Goal: Transaction & Acquisition: Purchase product/service

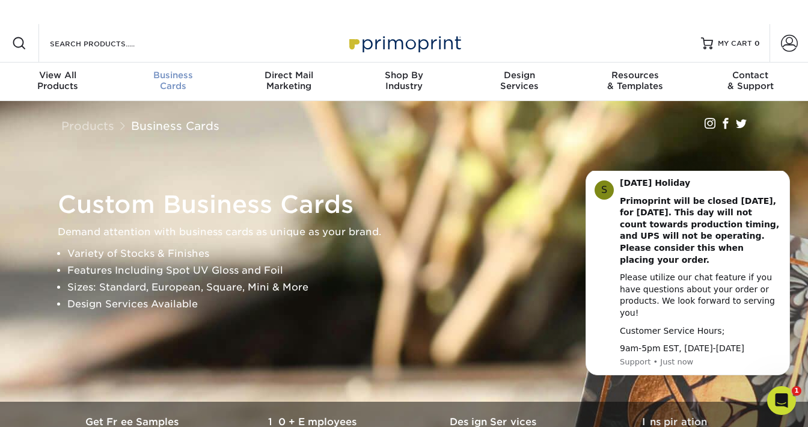
click at [179, 75] on span "Business" at bounding box center [172, 75] width 115 height 11
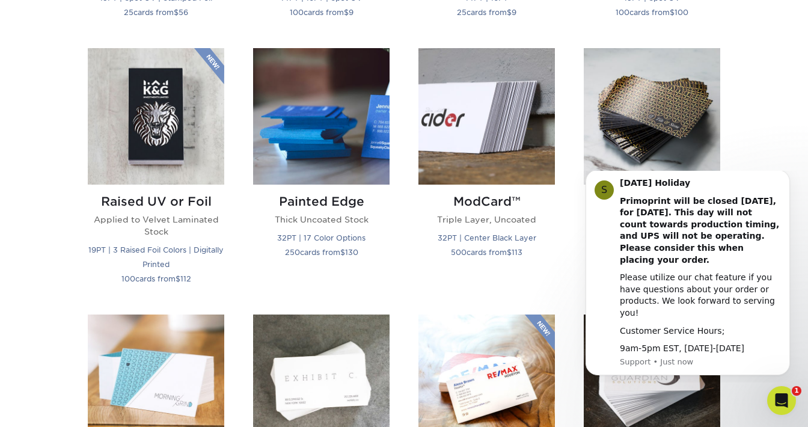
scroll to position [827, 0]
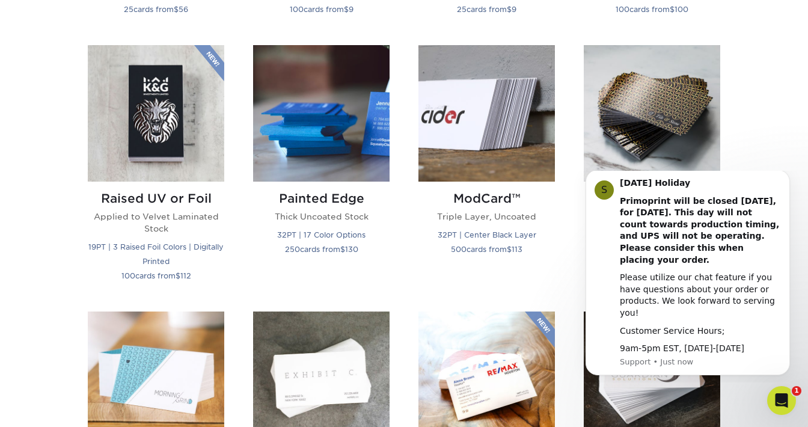
click at [658, 104] on img at bounding box center [652, 113] width 136 height 136
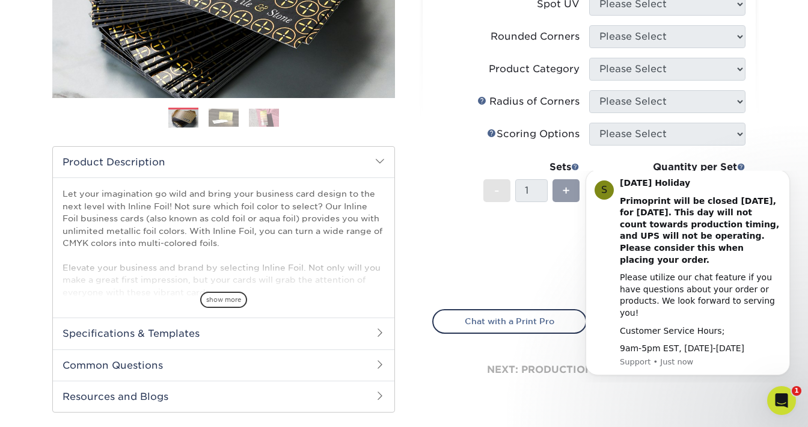
scroll to position [268, 0]
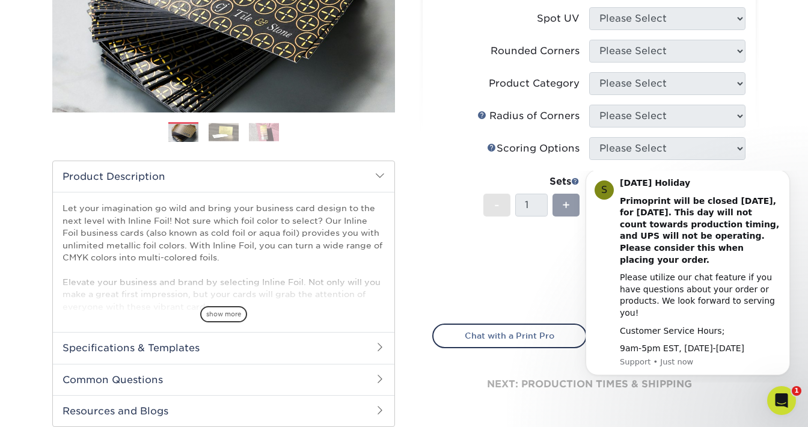
click at [228, 134] on img at bounding box center [224, 132] width 30 height 19
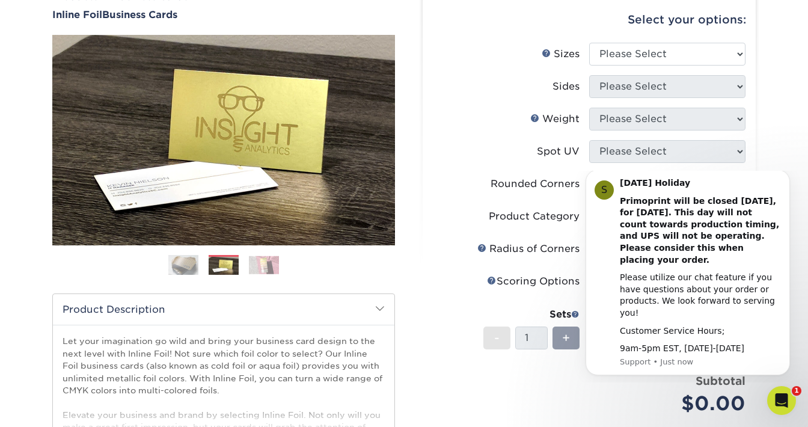
scroll to position [130, 0]
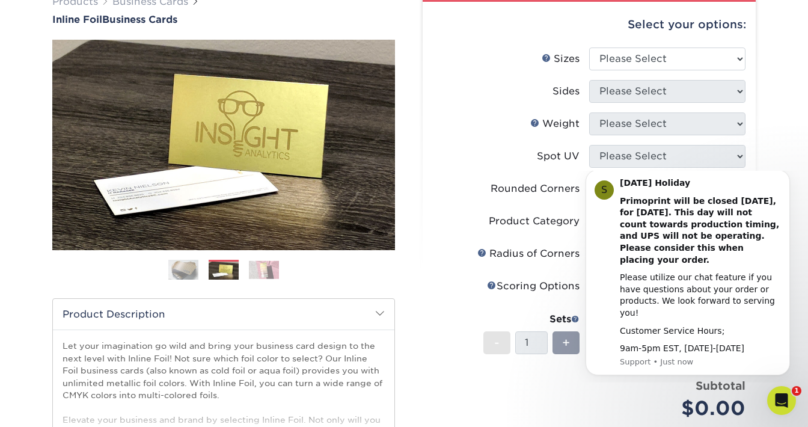
click at [268, 265] on img at bounding box center [264, 269] width 30 height 19
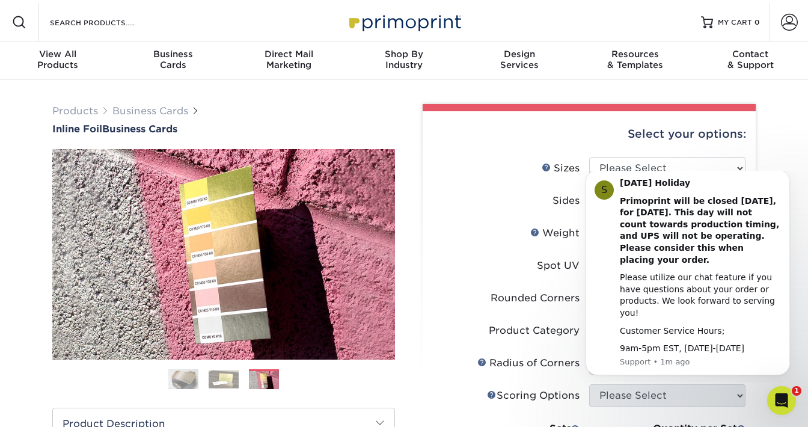
scroll to position [0, 0]
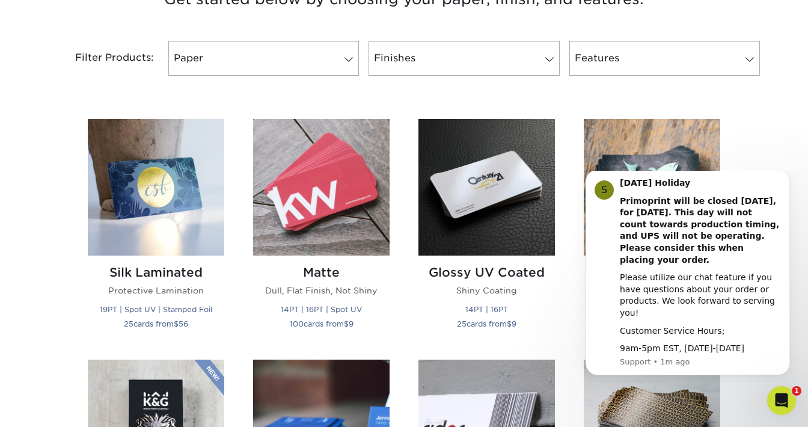
scroll to position [510, 0]
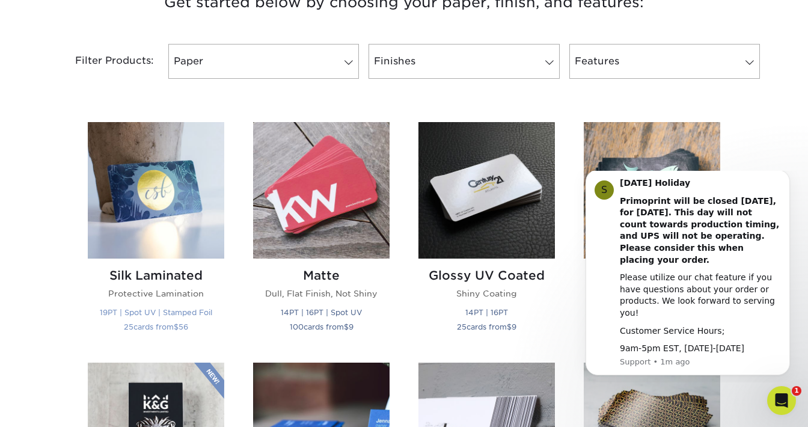
click at [161, 171] on img at bounding box center [156, 190] width 136 height 136
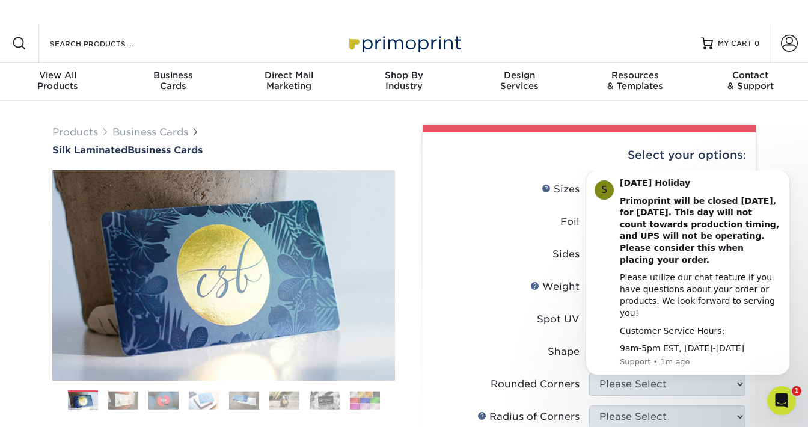
click at [115, 402] on img at bounding box center [123, 400] width 30 height 19
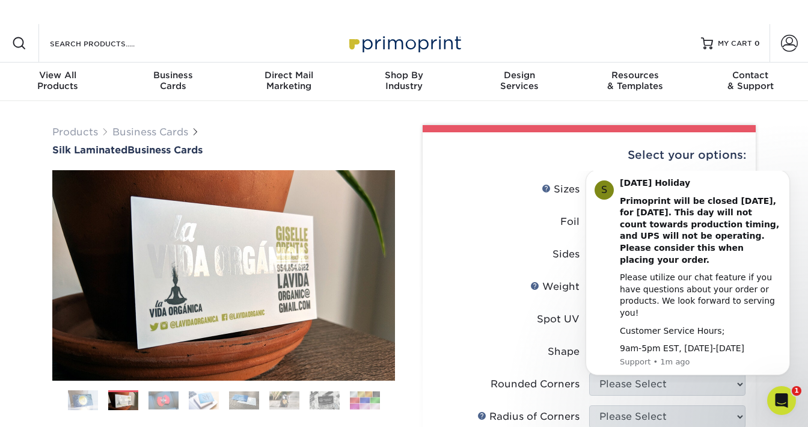
click at [153, 398] on img at bounding box center [163, 400] width 30 height 19
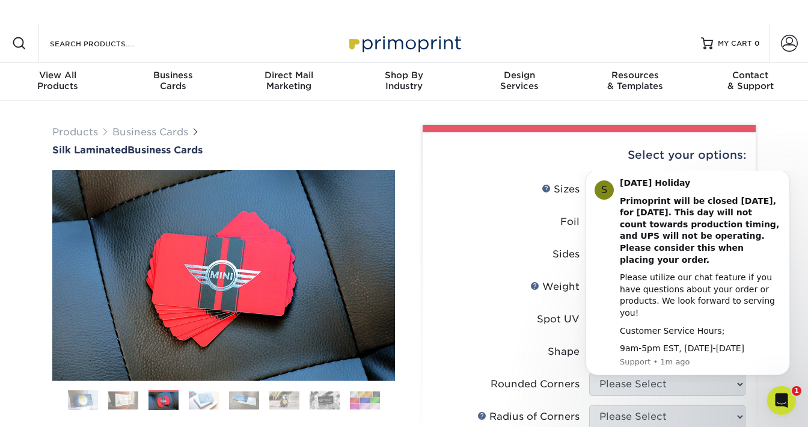
click at [209, 396] on img at bounding box center [204, 400] width 30 height 19
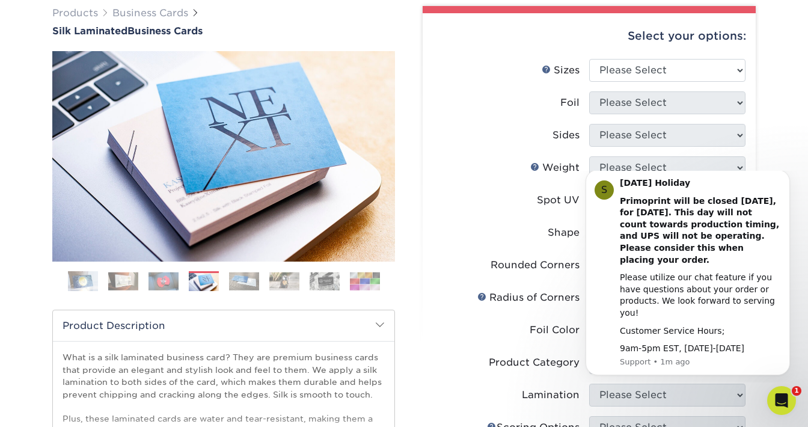
scroll to position [123, 0]
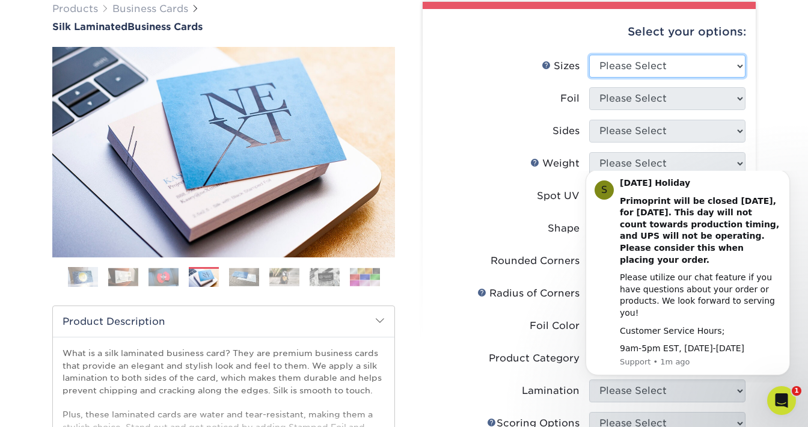
select select "2.00x3.50"
click option "2" x 3.5" - Standard" at bounding box center [0, 0] width 0 height 0
click at [589, 55] on select "Please Select 1.5" x 3.5" - Mini 1.75" x 3.5" - Mini 2" x 2" - Square 2" x 3" -…" at bounding box center [667, 66] width 156 height 23
click option "2" x 3.5" - Standard" at bounding box center [0, 0] width 0 height 0
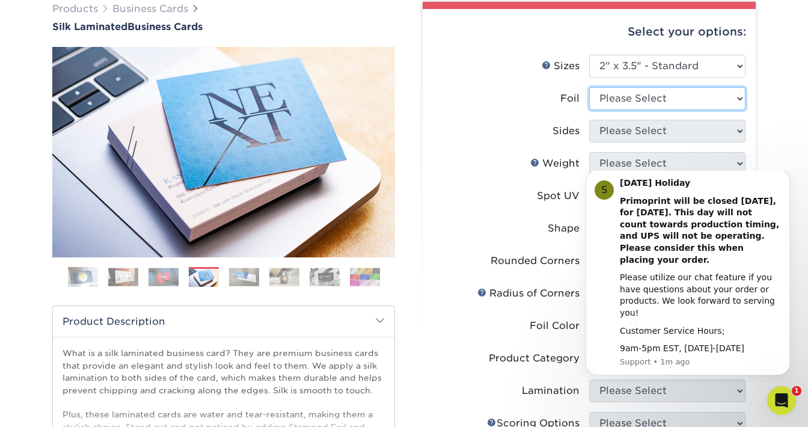
click at [674, 99] on select "Please Select Yes No" at bounding box center [667, 98] width 156 height 23
select select "1"
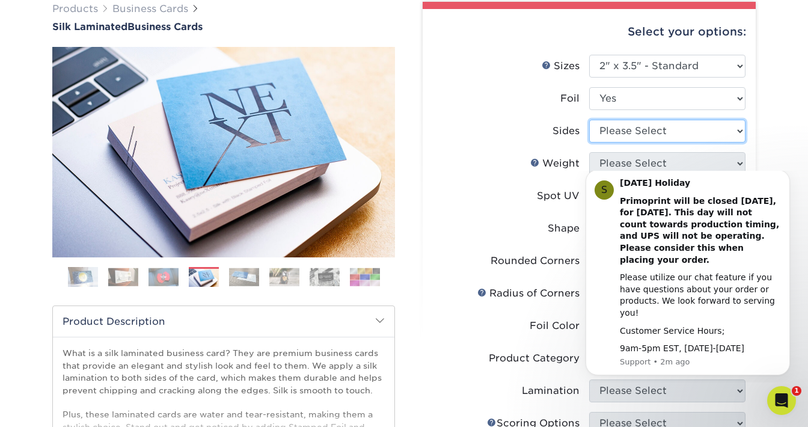
select select "a75ac2f1-9911-48d6-841d-245b5ac08f27"
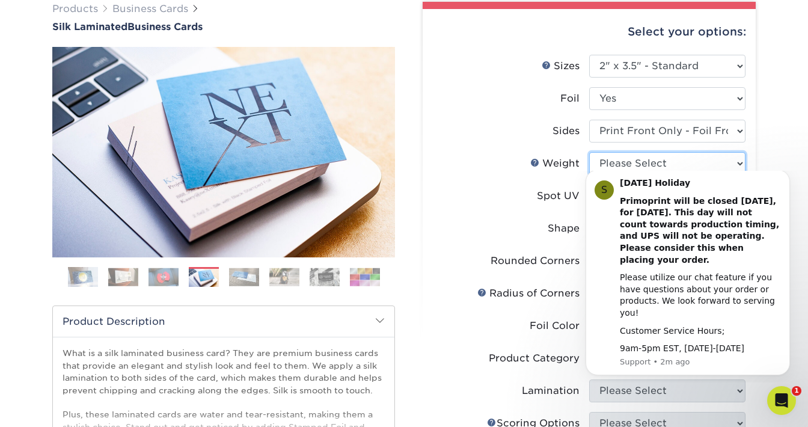
select select "16PT"
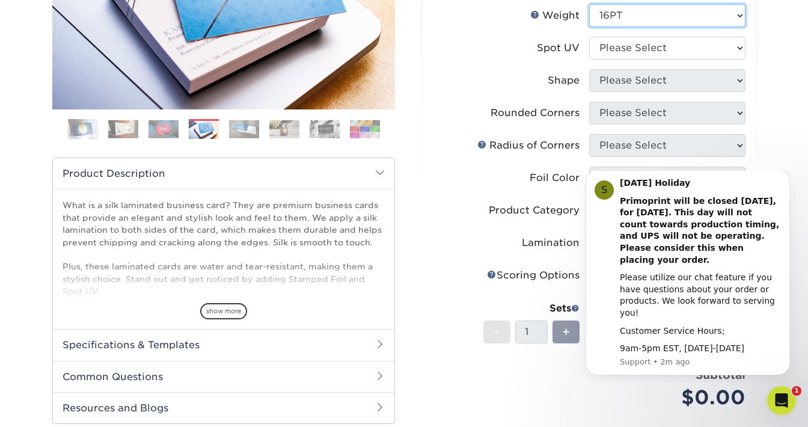
scroll to position [272, 0]
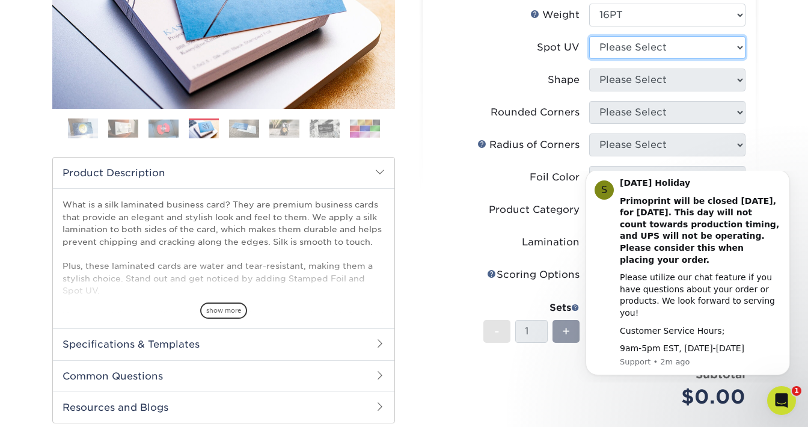
select select "1"
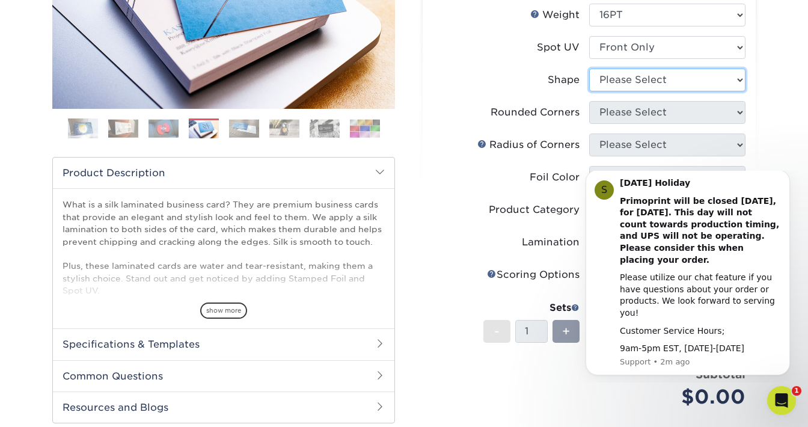
click at [657, 81] on select "Please Select Standard" at bounding box center [667, 80] width 156 height 23
select select "standard"
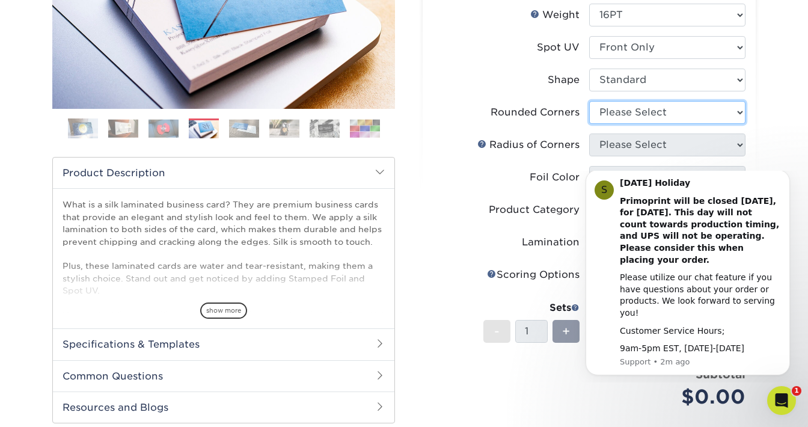
click at [661, 112] on select "Please Select Yes - Round 2 Corners Yes - Round 4 Corners No" at bounding box center [667, 112] width 156 height 23
select select "0"
click option "No" at bounding box center [0, 0] width 0 height 0
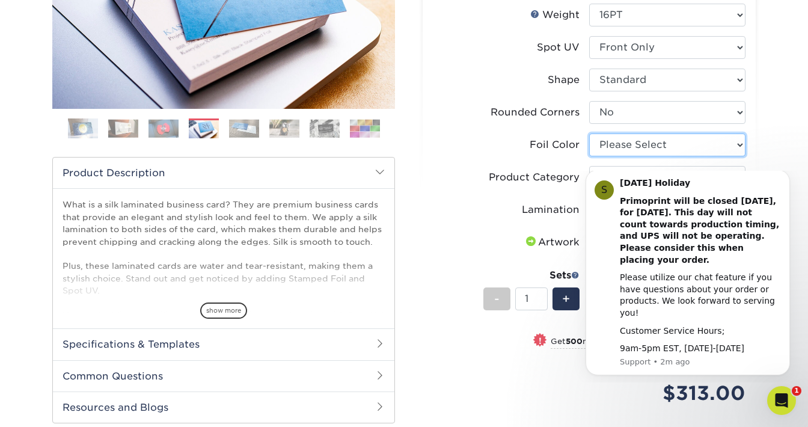
select select "acffa4a5-22f9-4585-ba3f-0adaa54b8c85"
click option "Gold Foil" at bounding box center [0, 0] width 0 height 0
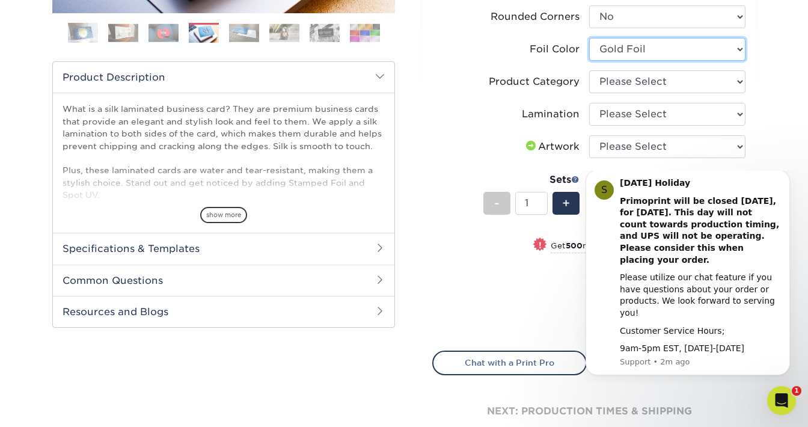
scroll to position [368, 0]
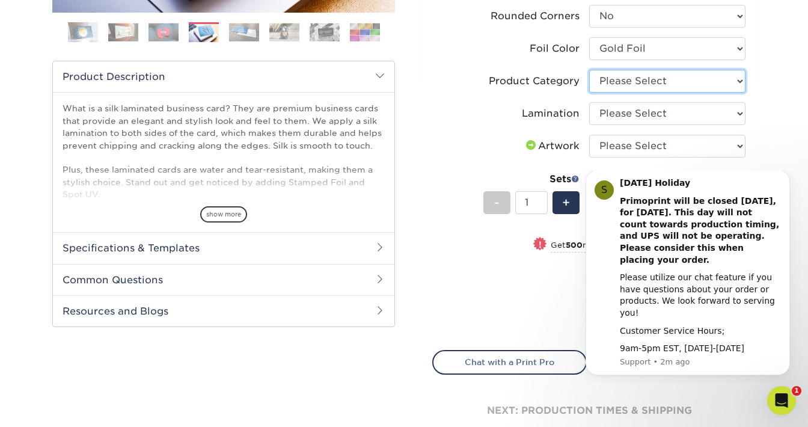
select select "3b5148f1-0588-4f88-a218-97bcfdce65c1"
click option "Business Cards" at bounding box center [0, 0] width 0 height 0
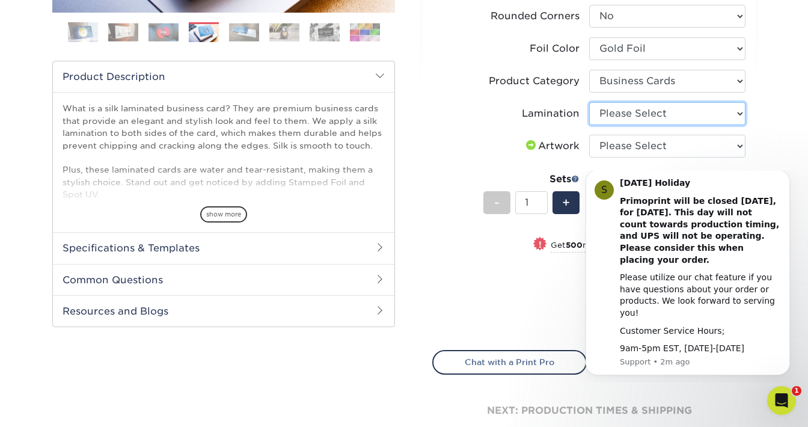
click at [604, 111] on select "Please Select Silk" at bounding box center [667, 113] width 156 height 23
select select "ccacb42f-45f7-42d3-bbd3-7c8421cf37f0"
click option "Silk" at bounding box center [0, 0] width 0 height 0
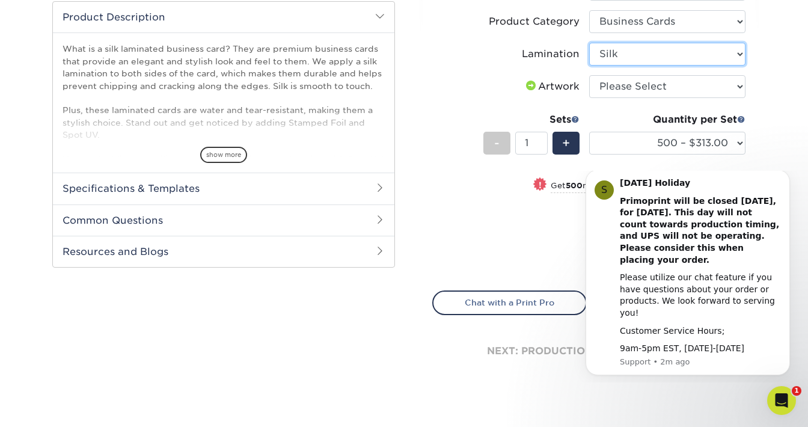
scroll to position [430, 0]
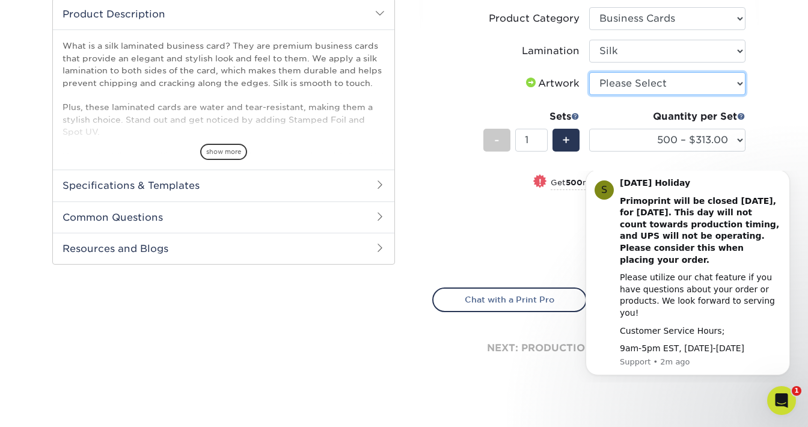
select select "upload"
click option "I will upload files" at bounding box center [0, 0] width 0 height 0
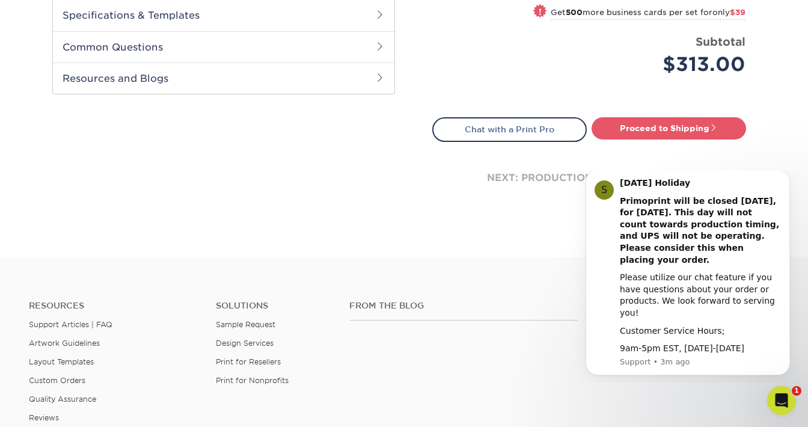
scroll to position [578, 0]
